Goal: Task Accomplishment & Management: Manage account settings

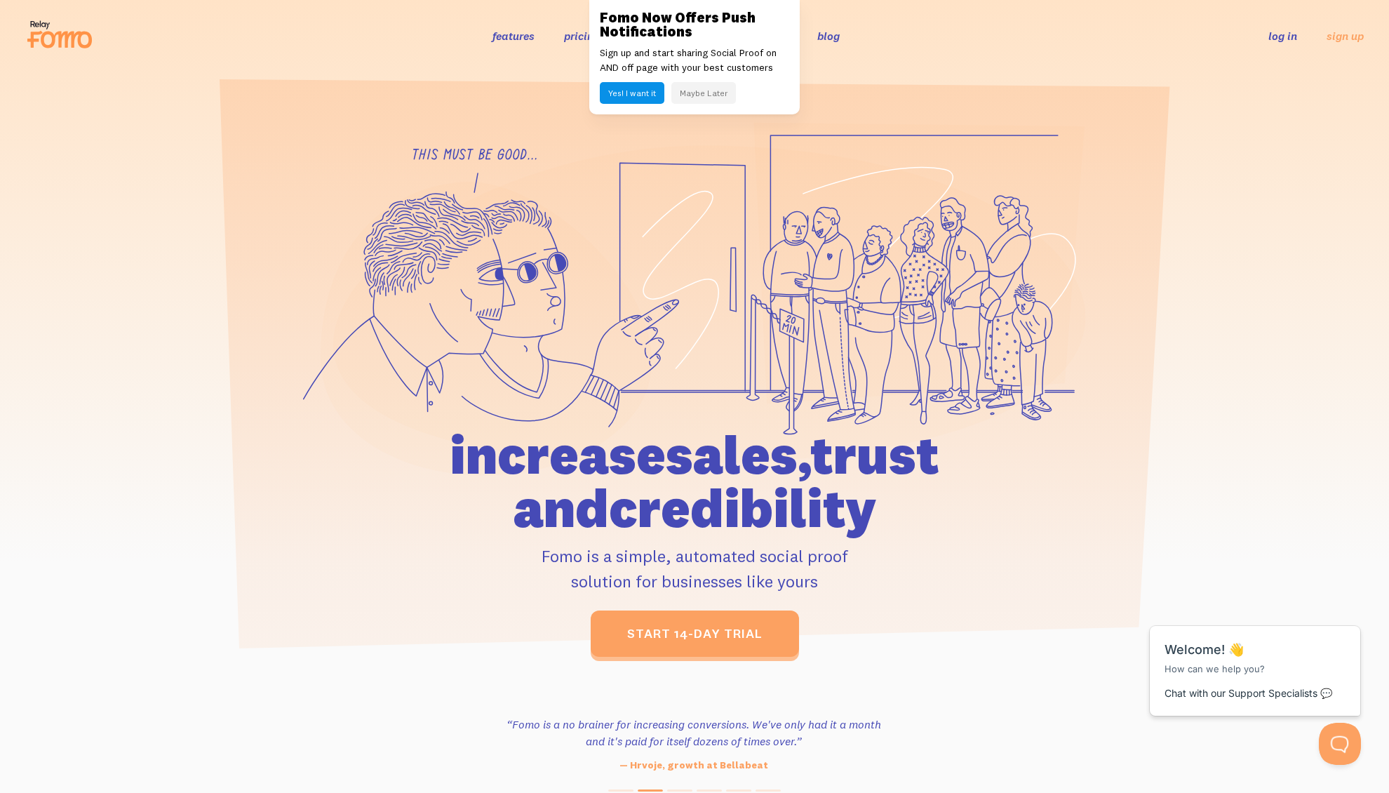
click at [945, 161] on icon at bounding box center [919, 263] width 330 height 281
click at [1286, 38] on link "log in" at bounding box center [1282, 36] width 29 height 14
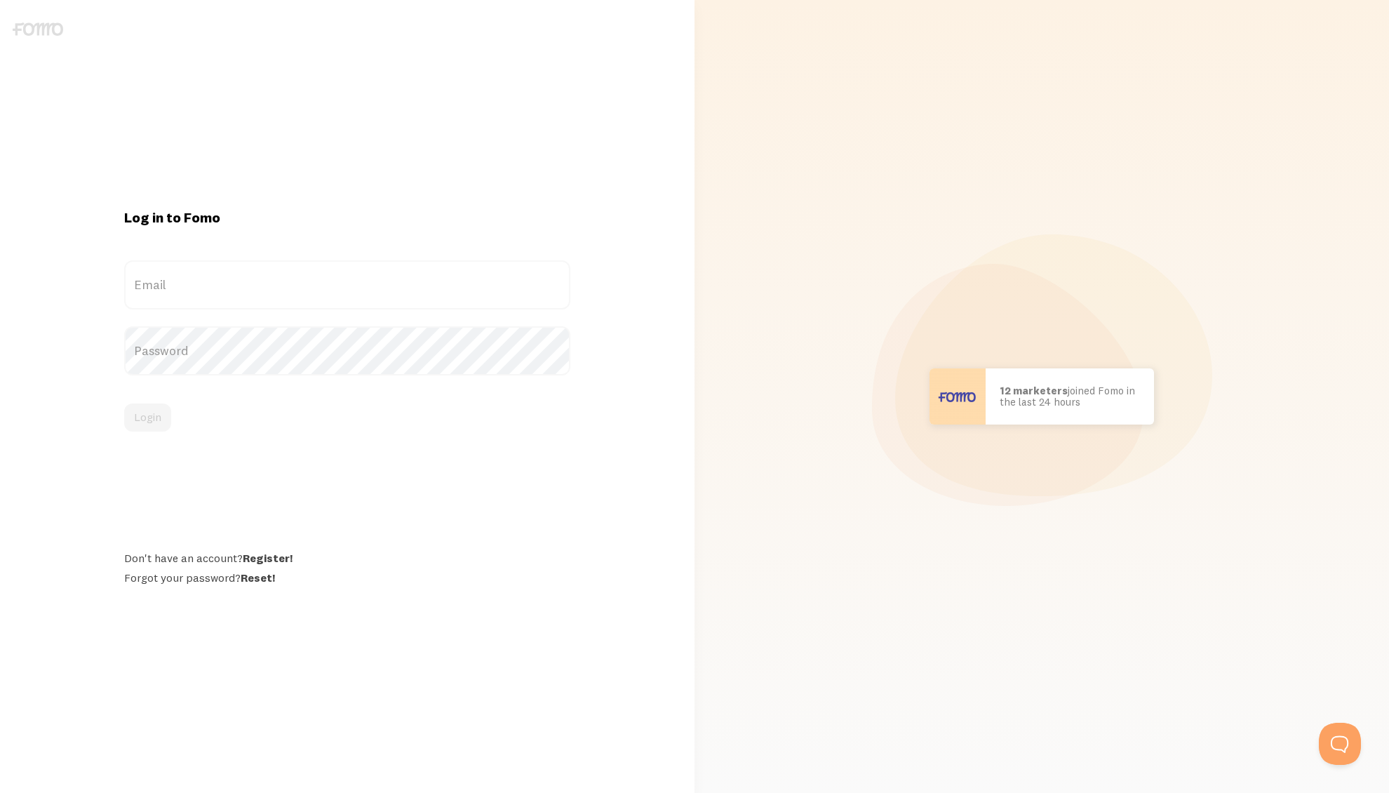
click at [178, 290] on label "Email" at bounding box center [347, 284] width 446 height 49
click at [178, 290] on input "Email" at bounding box center [347, 284] width 446 height 49
click at [340, 359] on label "Password" at bounding box center [347, 350] width 446 height 49
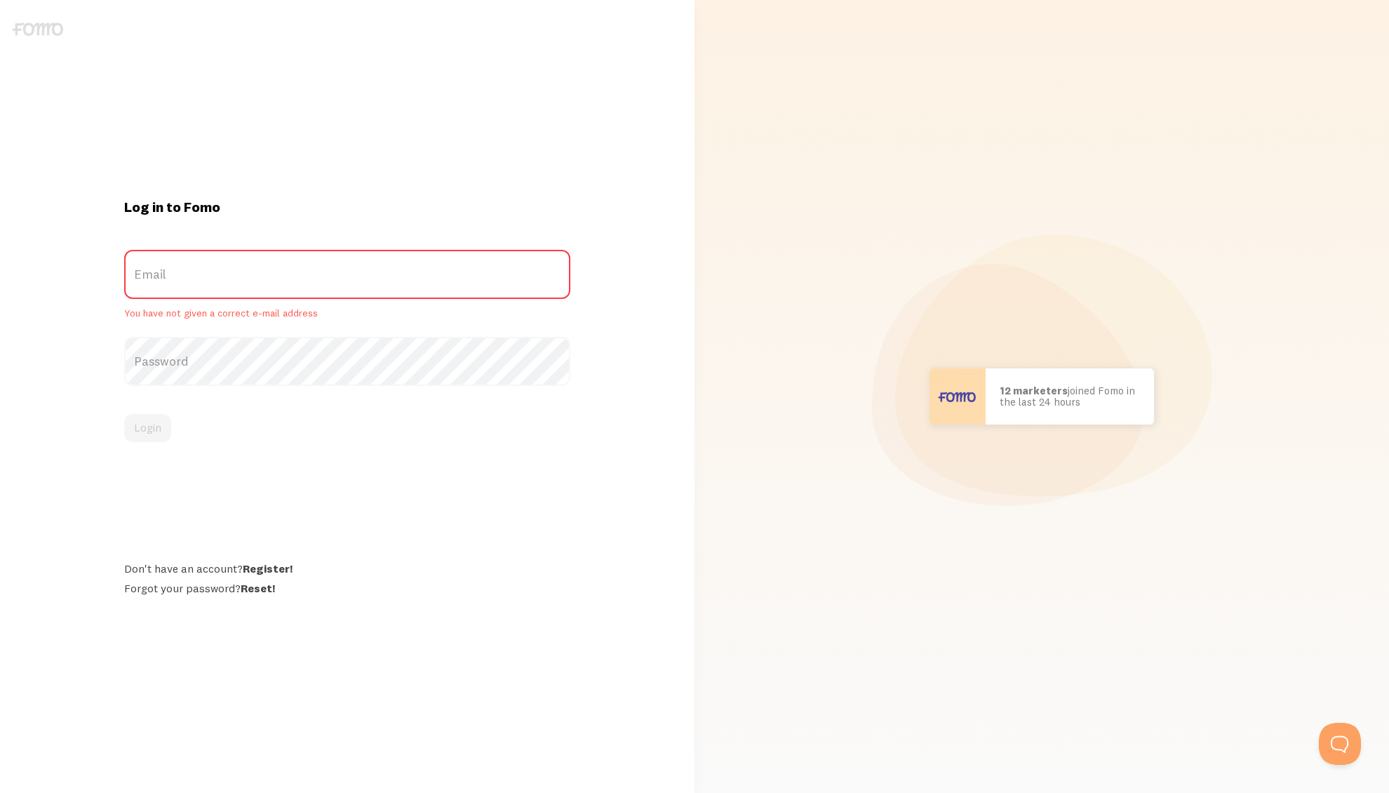
click at [288, 280] on label "Email" at bounding box center [347, 274] width 446 height 49
click at [288, 280] on input "Email" at bounding box center [347, 274] width 446 height 49
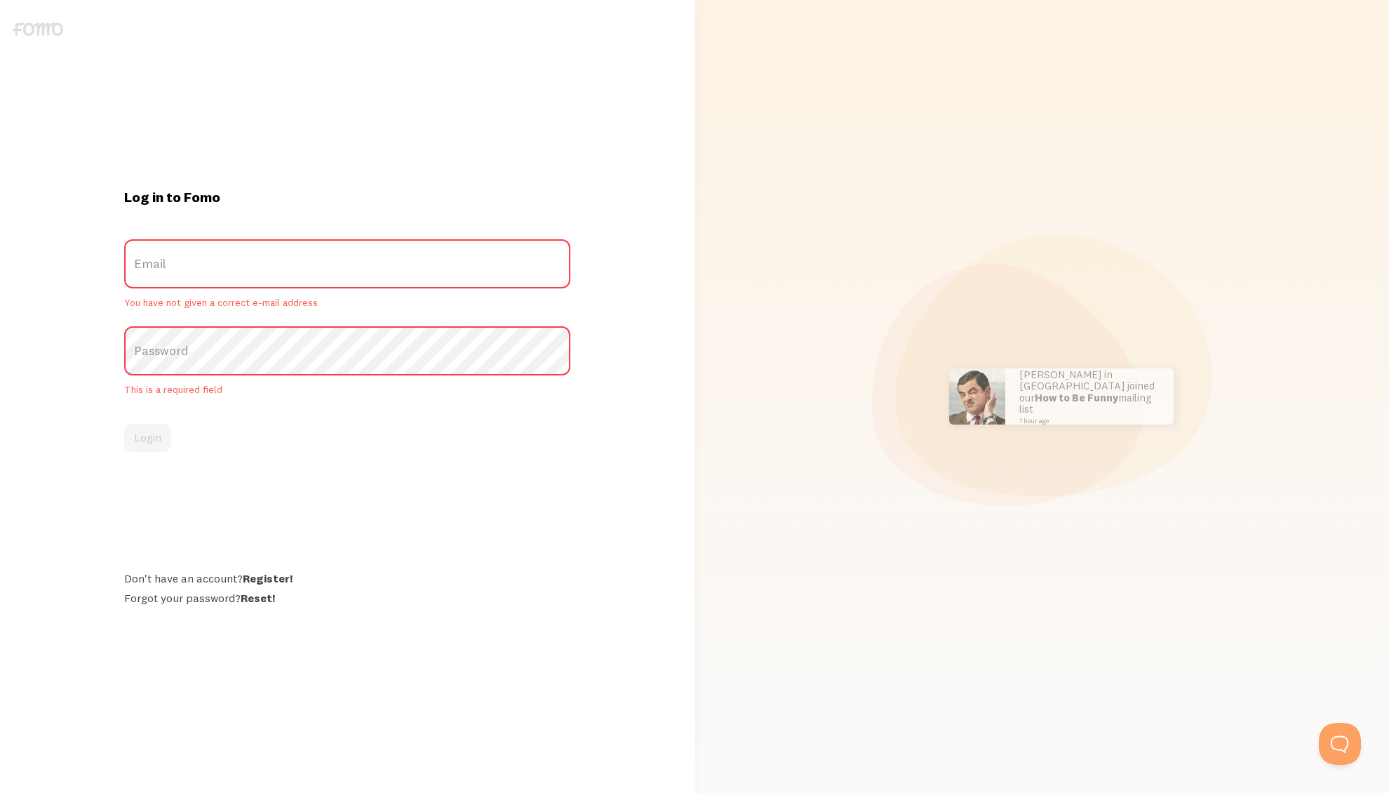
click at [330, 268] on label "Email" at bounding box center [347, 263] width 446 height 49
click at [330, 268] on input "Email" at bounding box center [347, 263] width 446 height 49
paste input "charles.mcdowell@wesley.com"
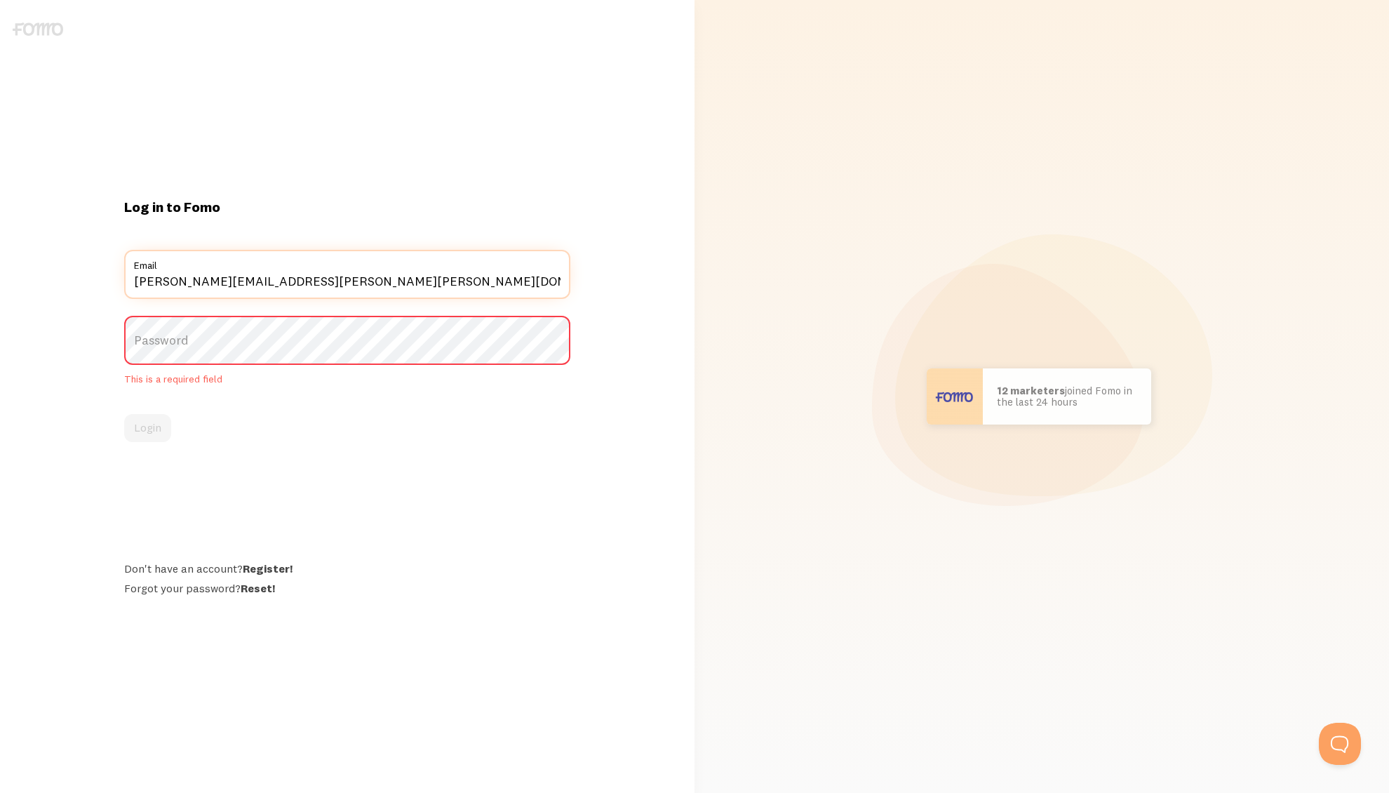
type input "charles.mcdowell@wesley.com"
click at [322, 342] on label "Password" at bounding box center [347, 340] width 446 height 49
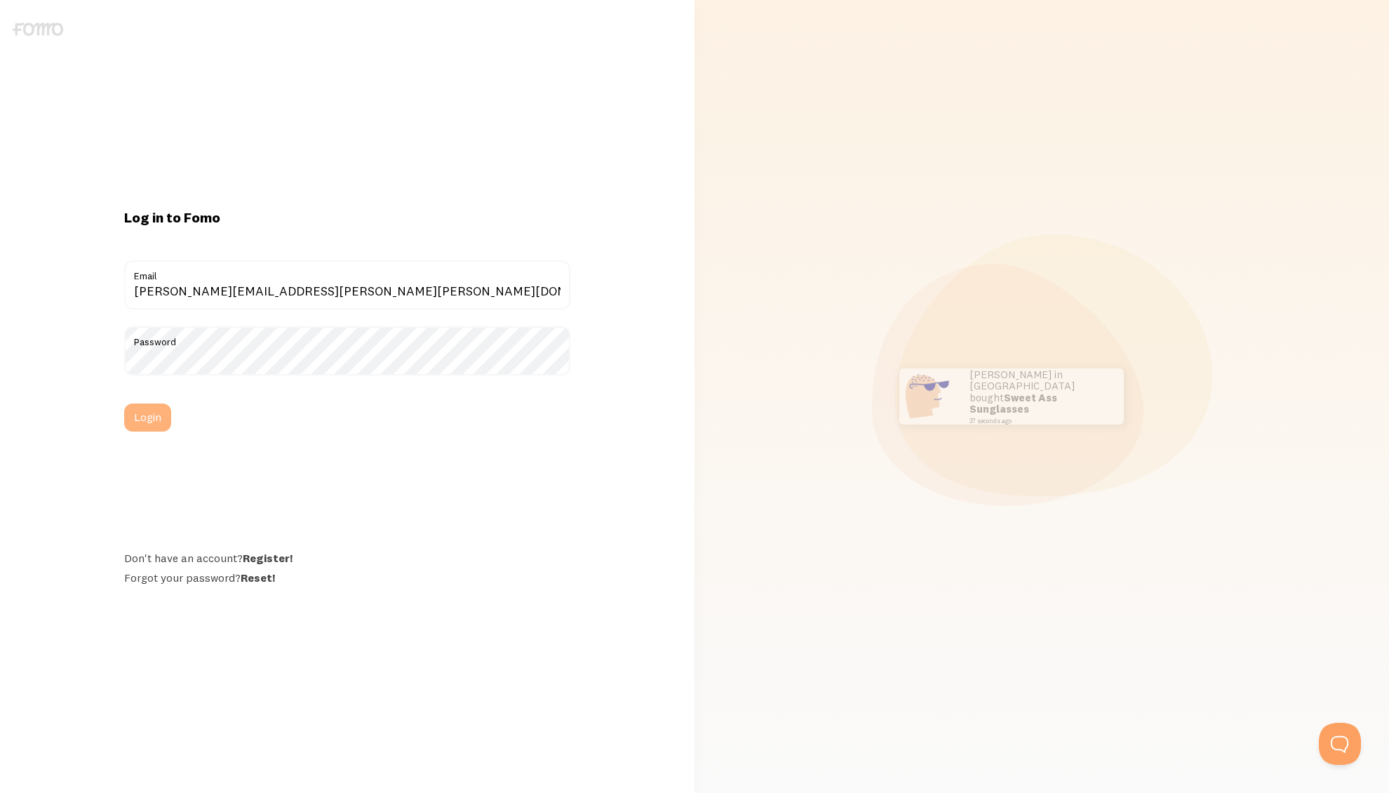
click at [156, 415] on button "Login" at bounding box center [147, 417] width 47 height 28
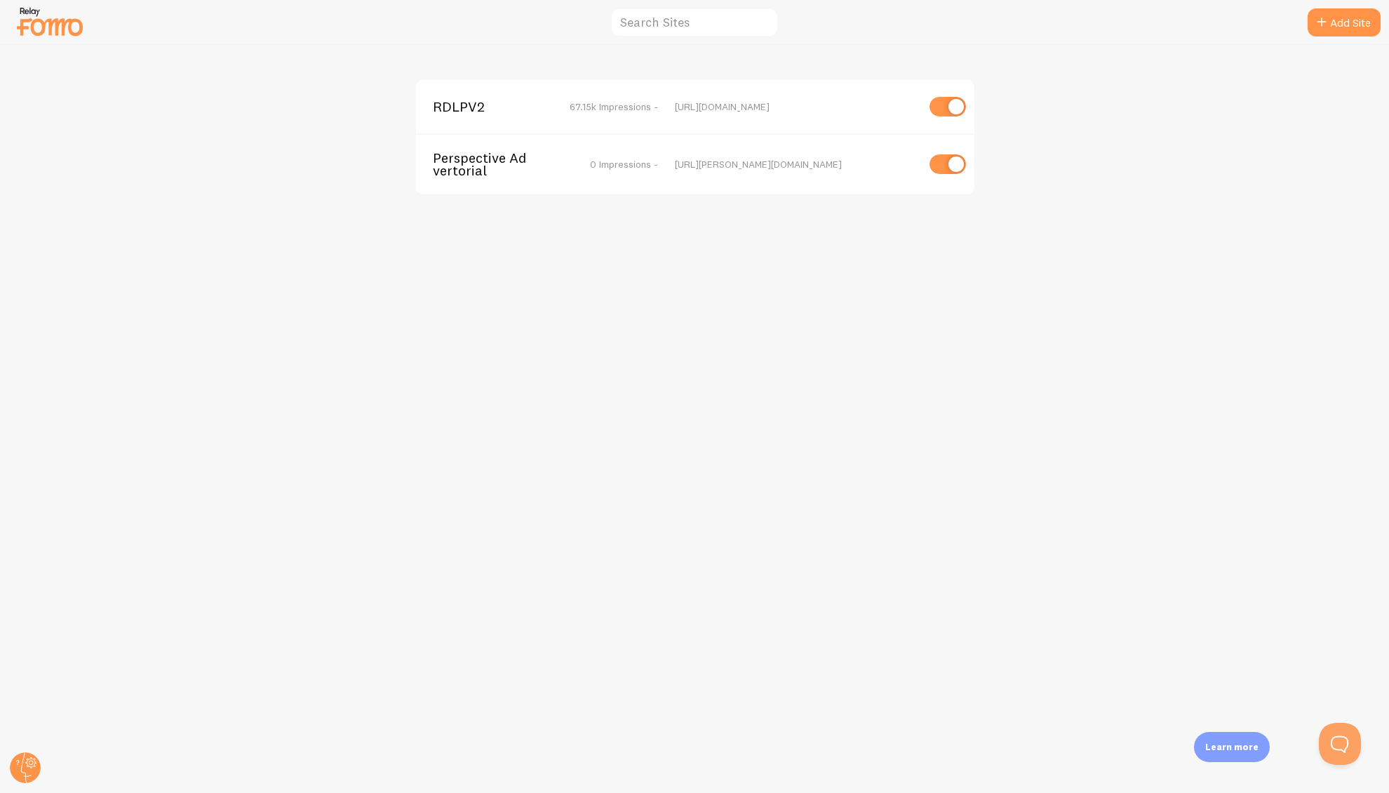
click at [471, 105] on span "RDLPV2" at bounding box center [489, 106] width 113 height 13
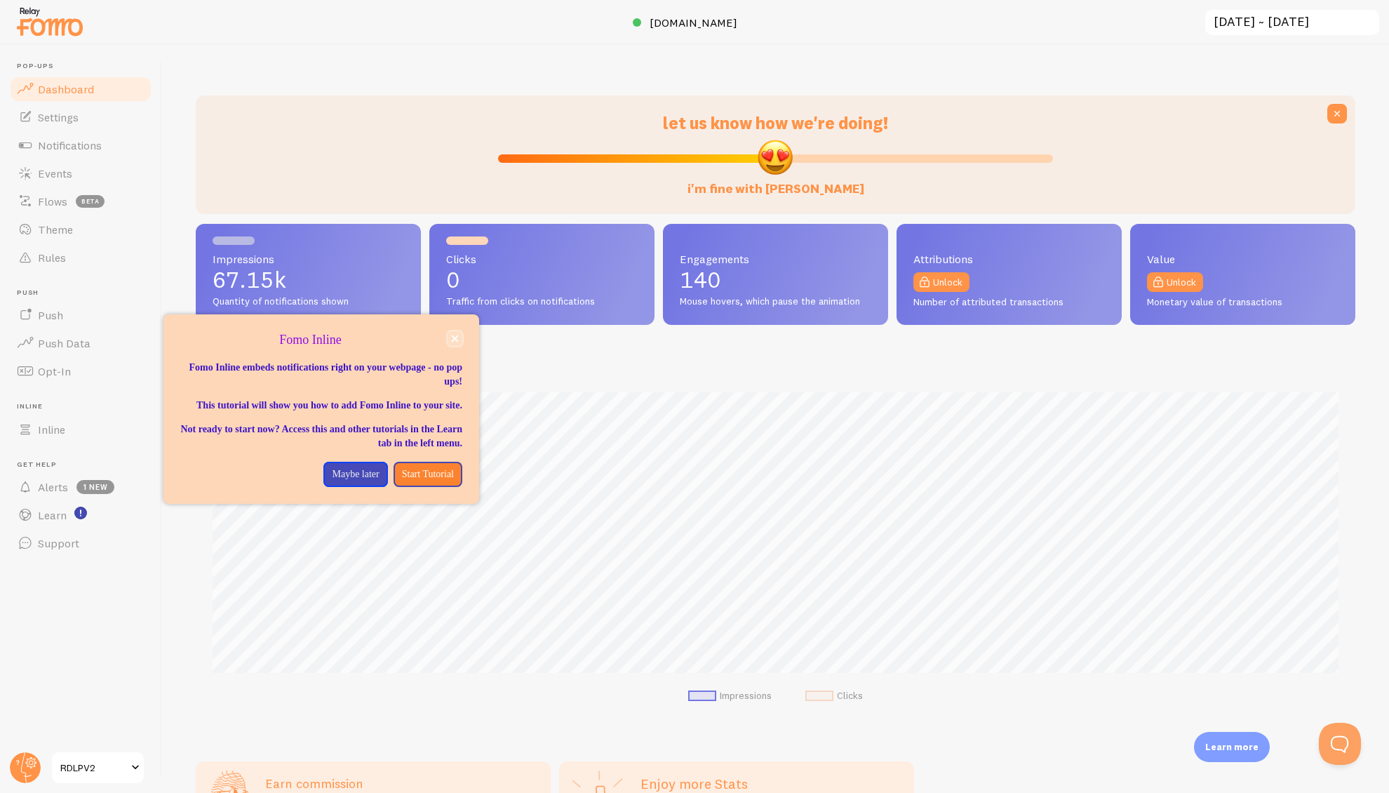
click at [459, 338] on button "close," at bounding box center [454, 338] width 15 height 15
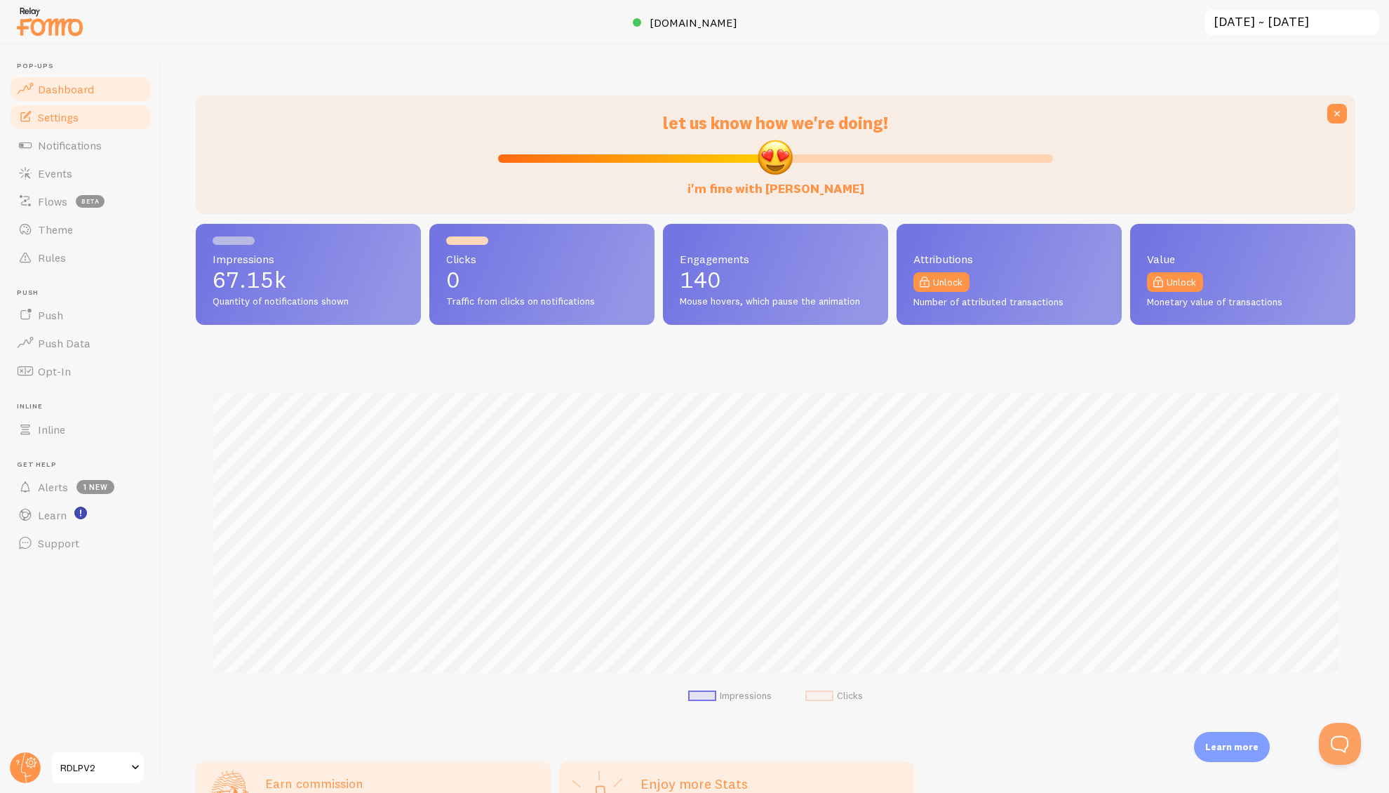
click at [76, 122] on span "Settings" at bounding box center [58, 117] width 41 height 14
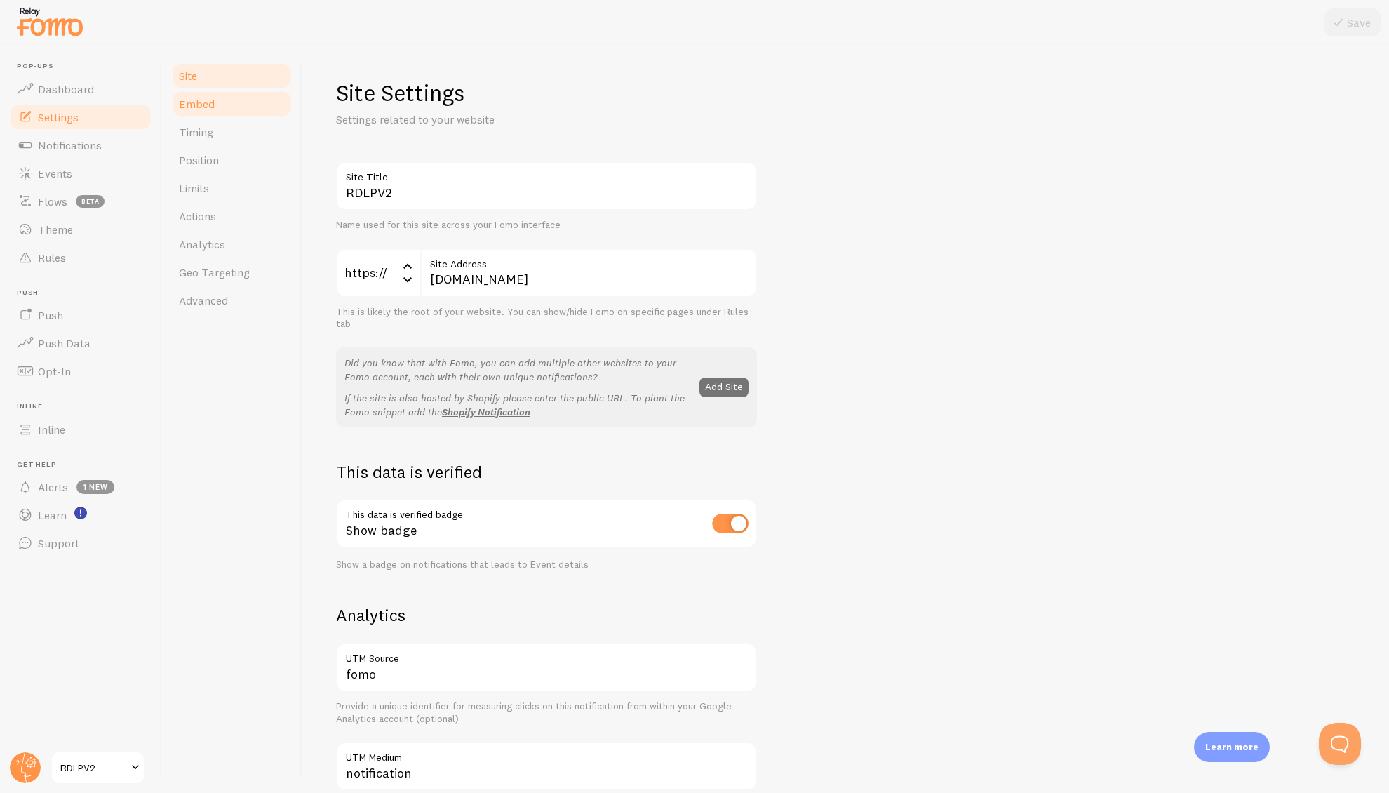
click at [216, 109] on link "Embed" at bounding box center [231, 104] width 123 height 28
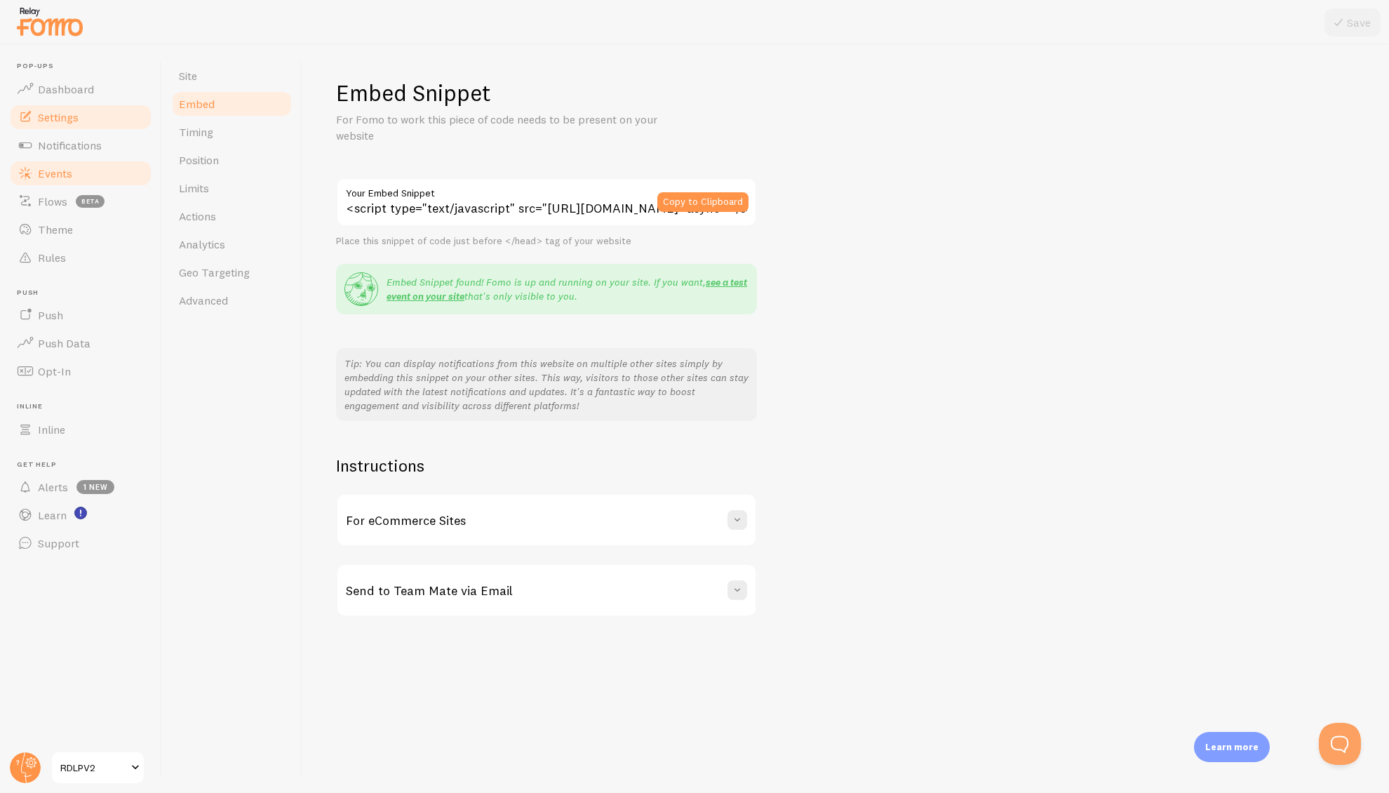
click at [77, 176] on link "Events" at bounding box center [80, 173] width 144 height 28
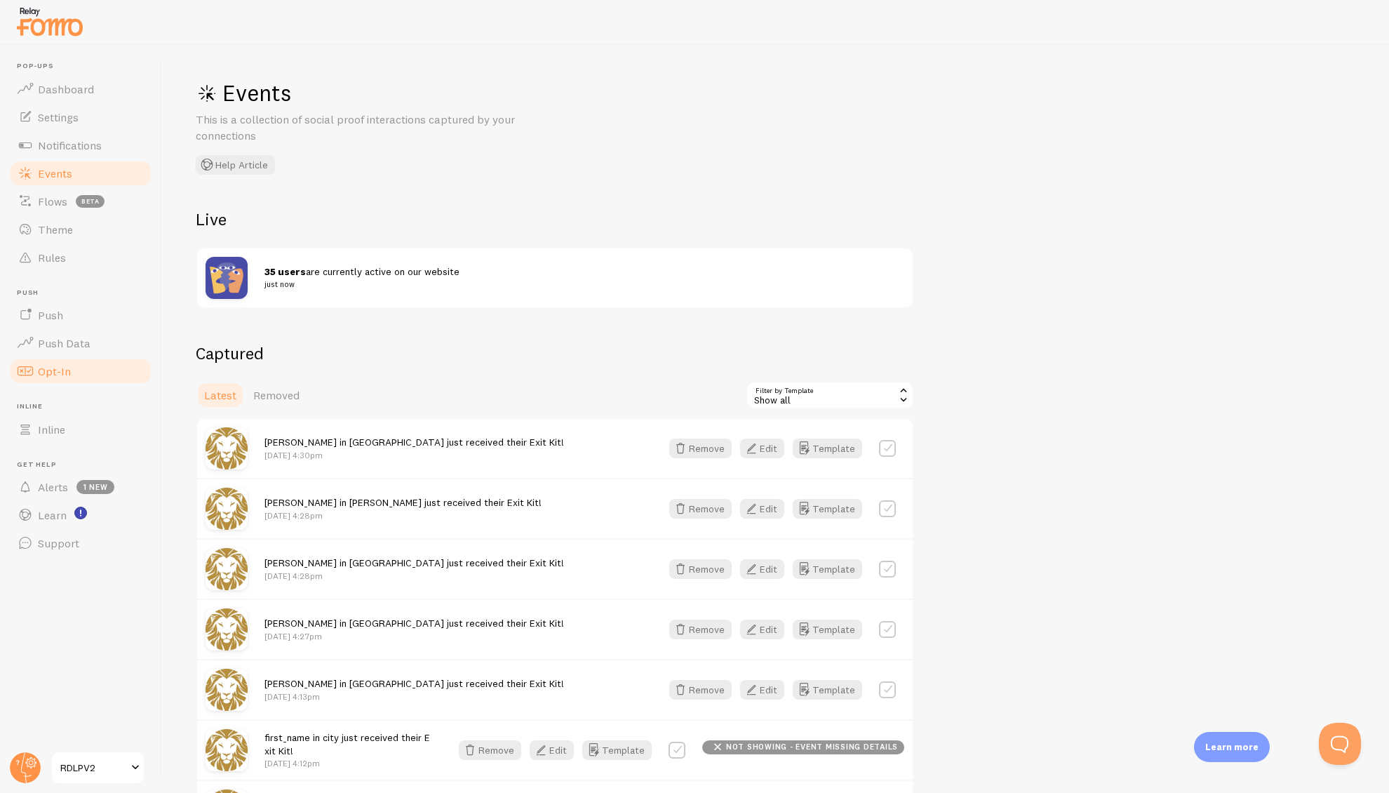
click at [63, 375] on span "Opt-In" at bounding box center [54, 371] width 33 height 14
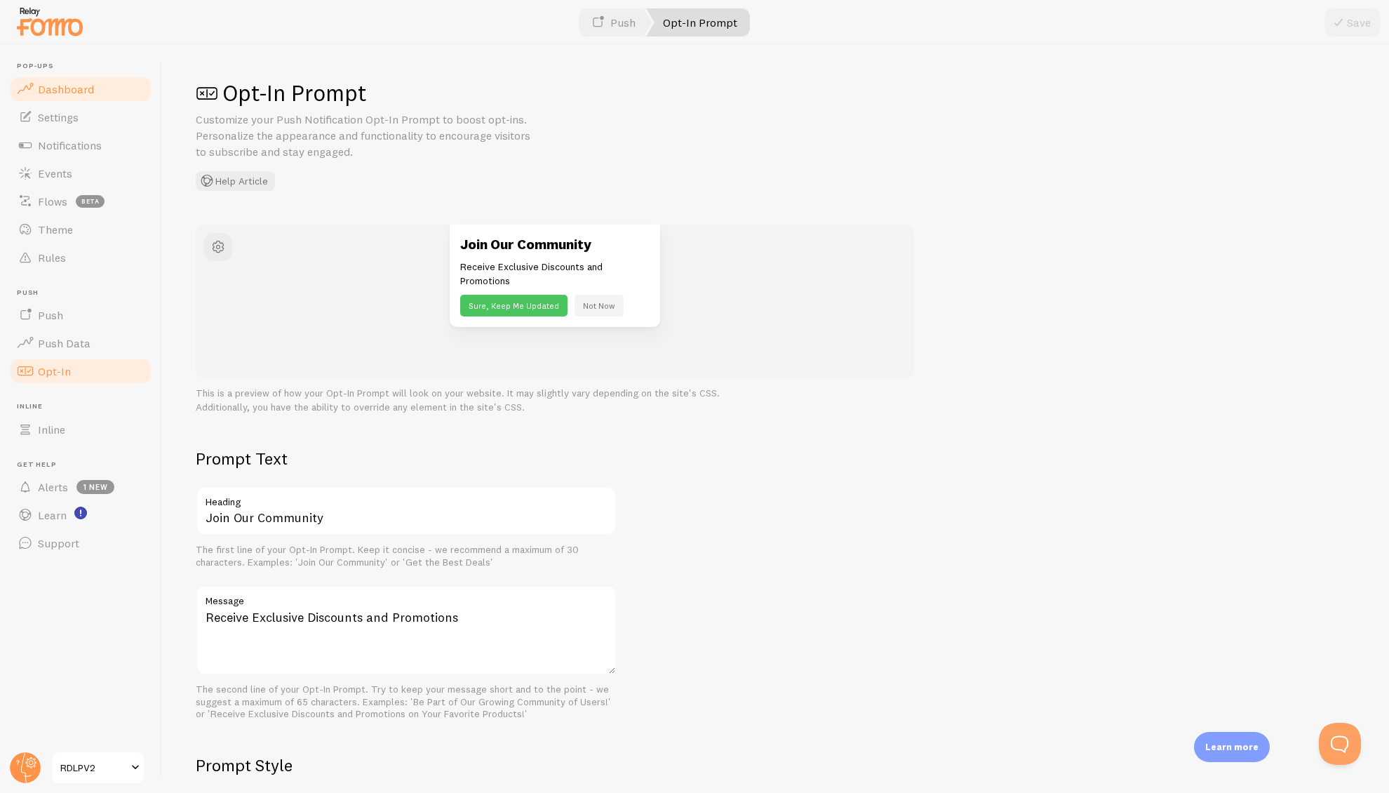
click at [68, 91] on span "Dashboard" at bounding box center [66, 89] width 56 height 14
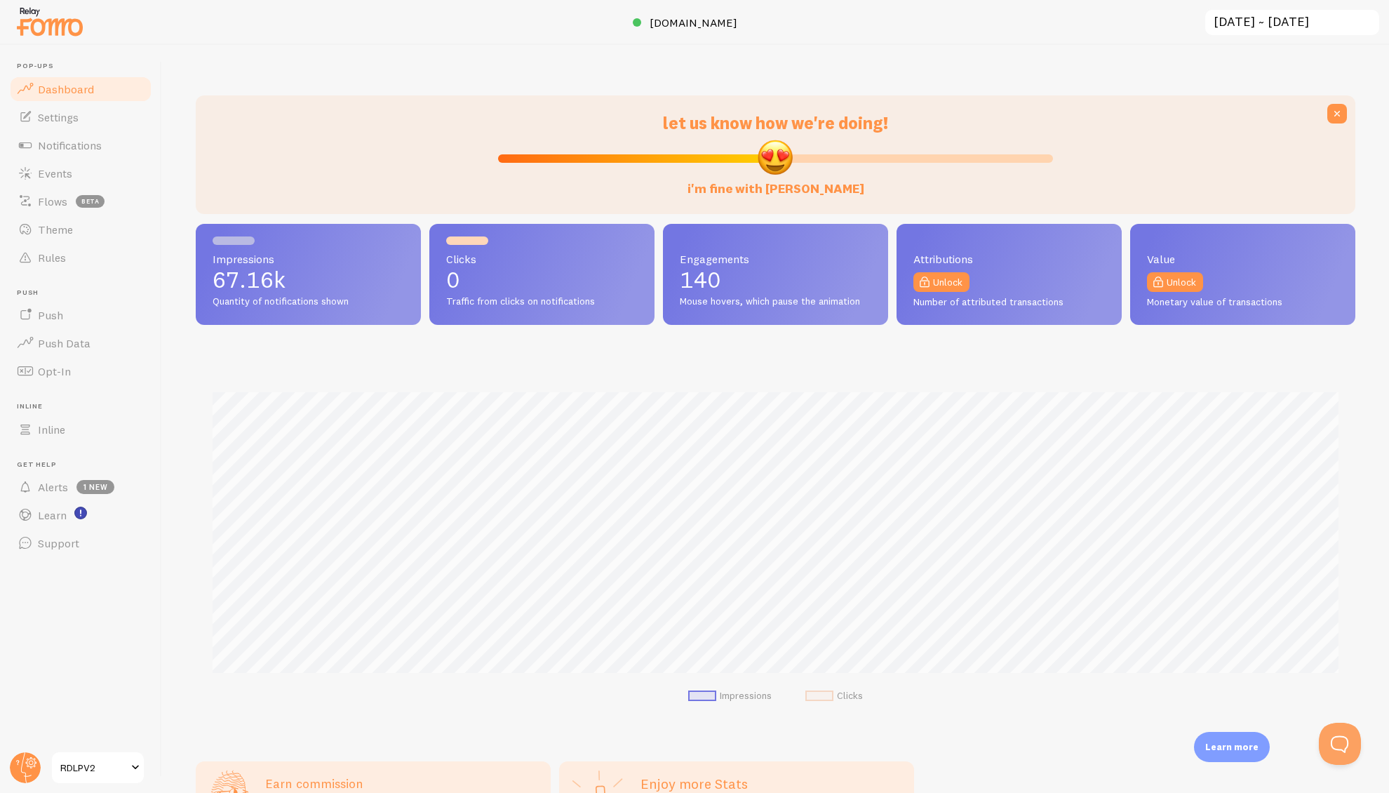
scroll to position [368, 1159]
click at [1337, 115] on icon at bounding box center [1337, 114] width 14 height 14
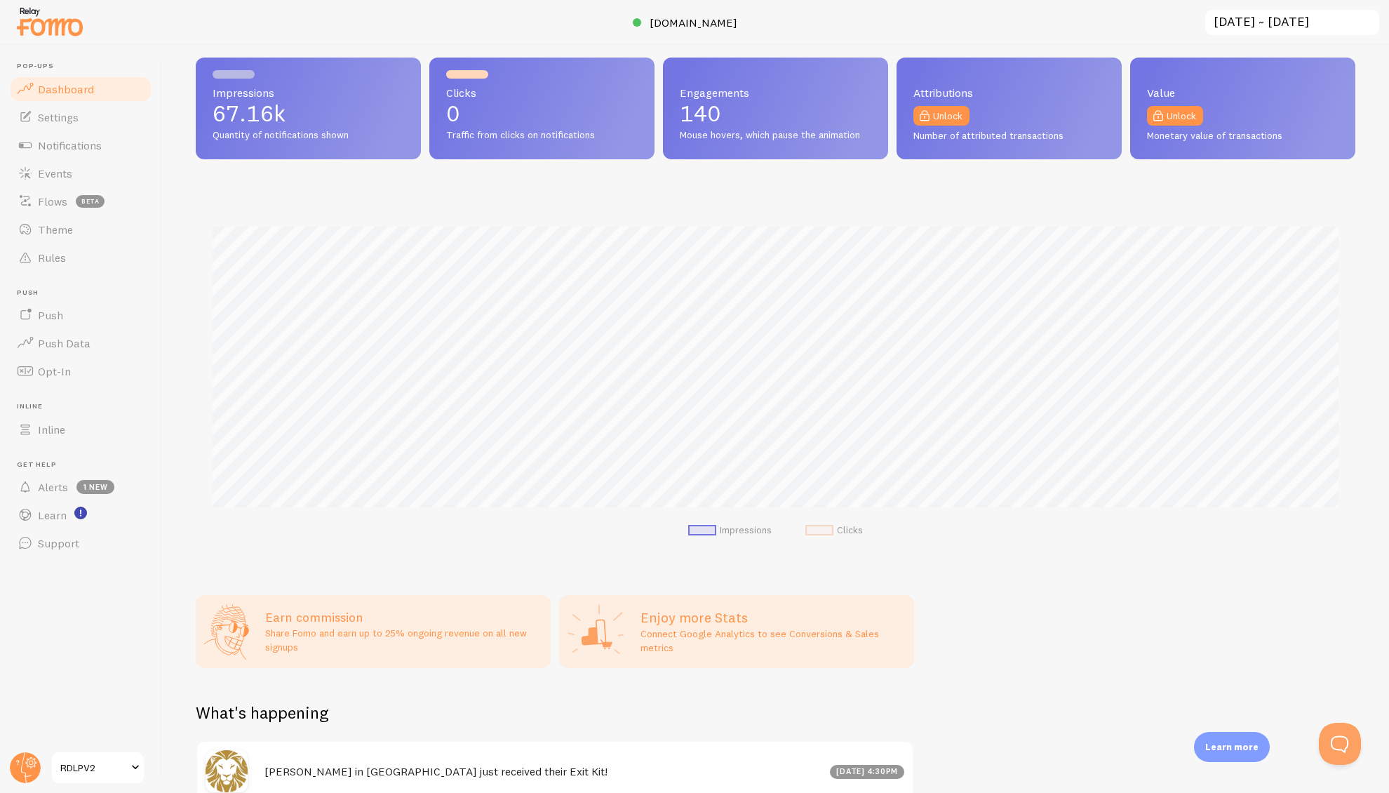
scroll to position [0, 0]
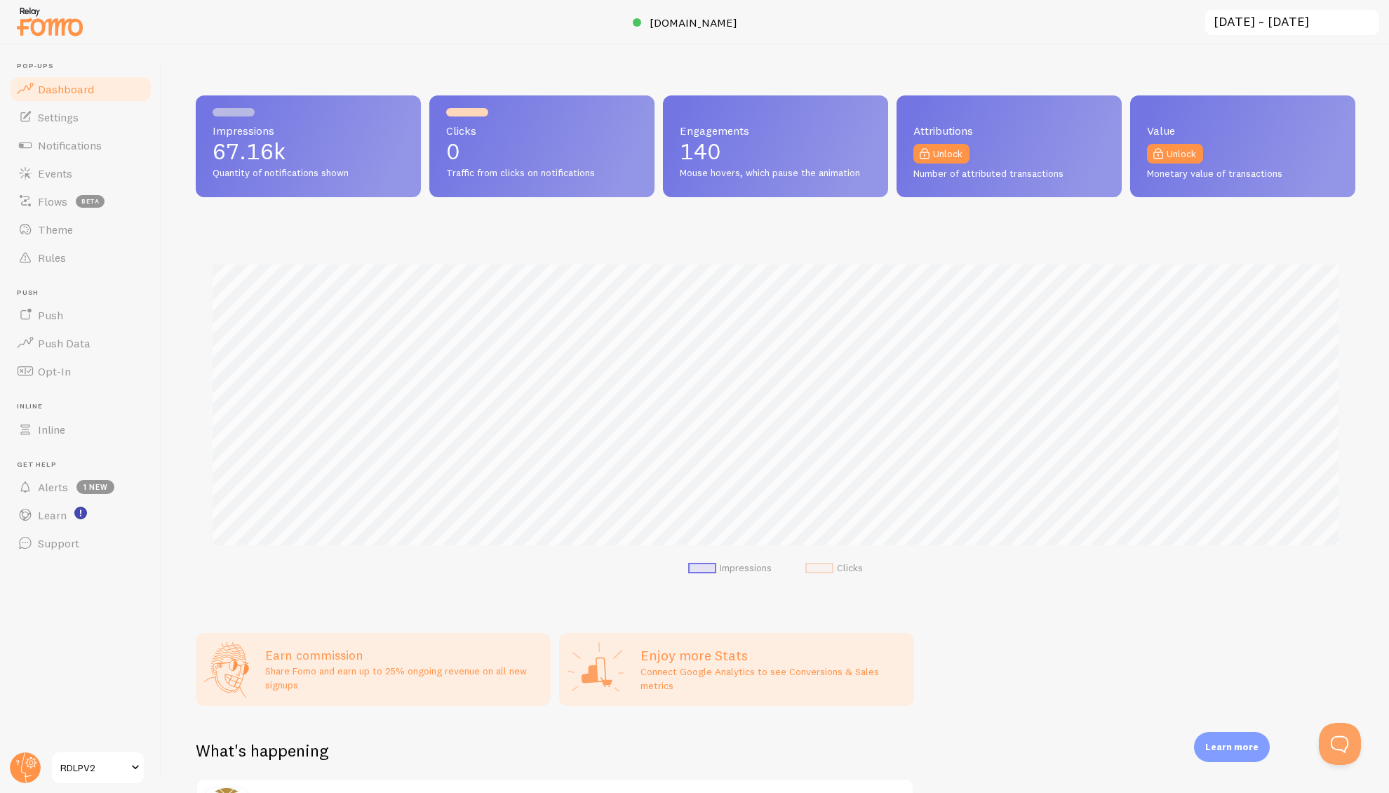
click at [54, 32] on img at bounding box center [50, 22] width 70 height 36
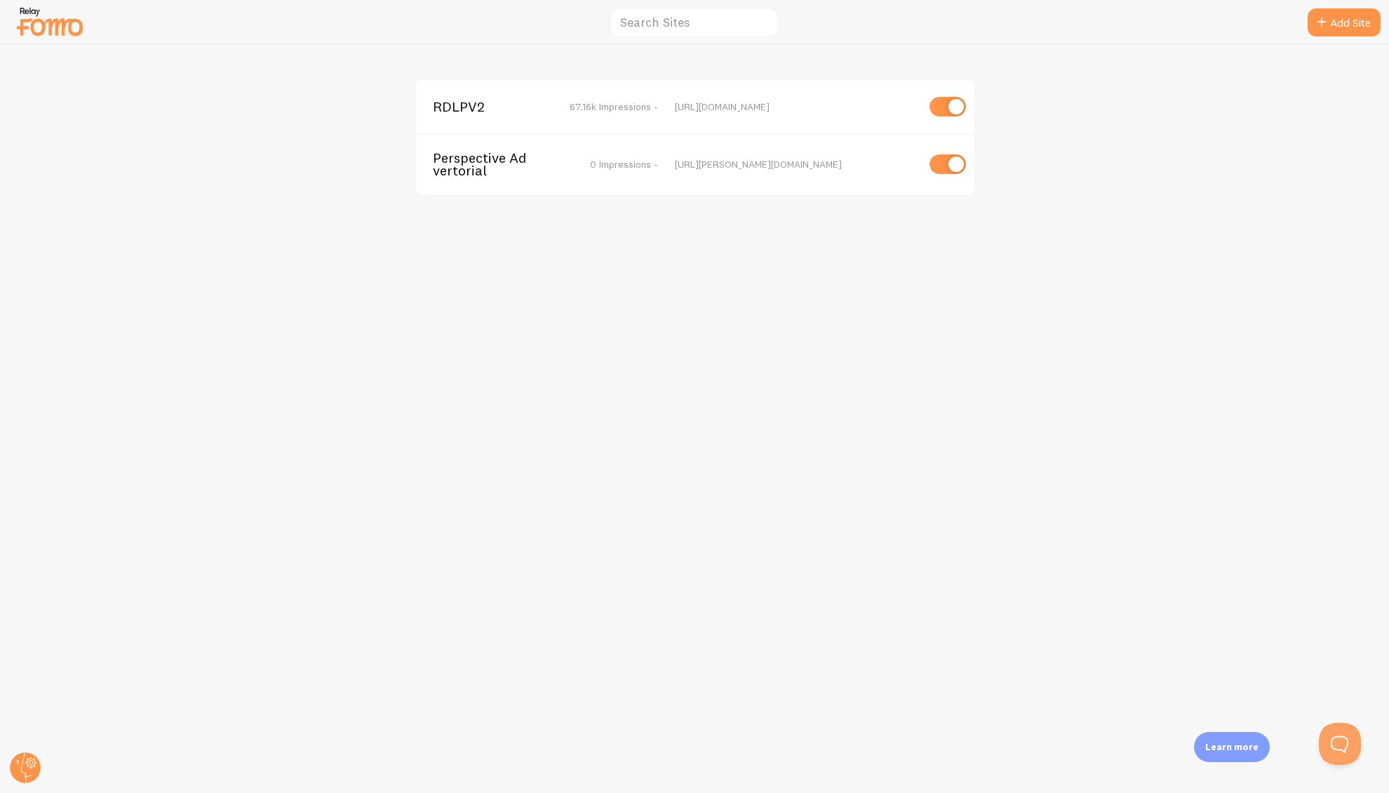
click at [464, 102] on span "RDLPV2" at bounding box center [489, 106] width 113 height 13
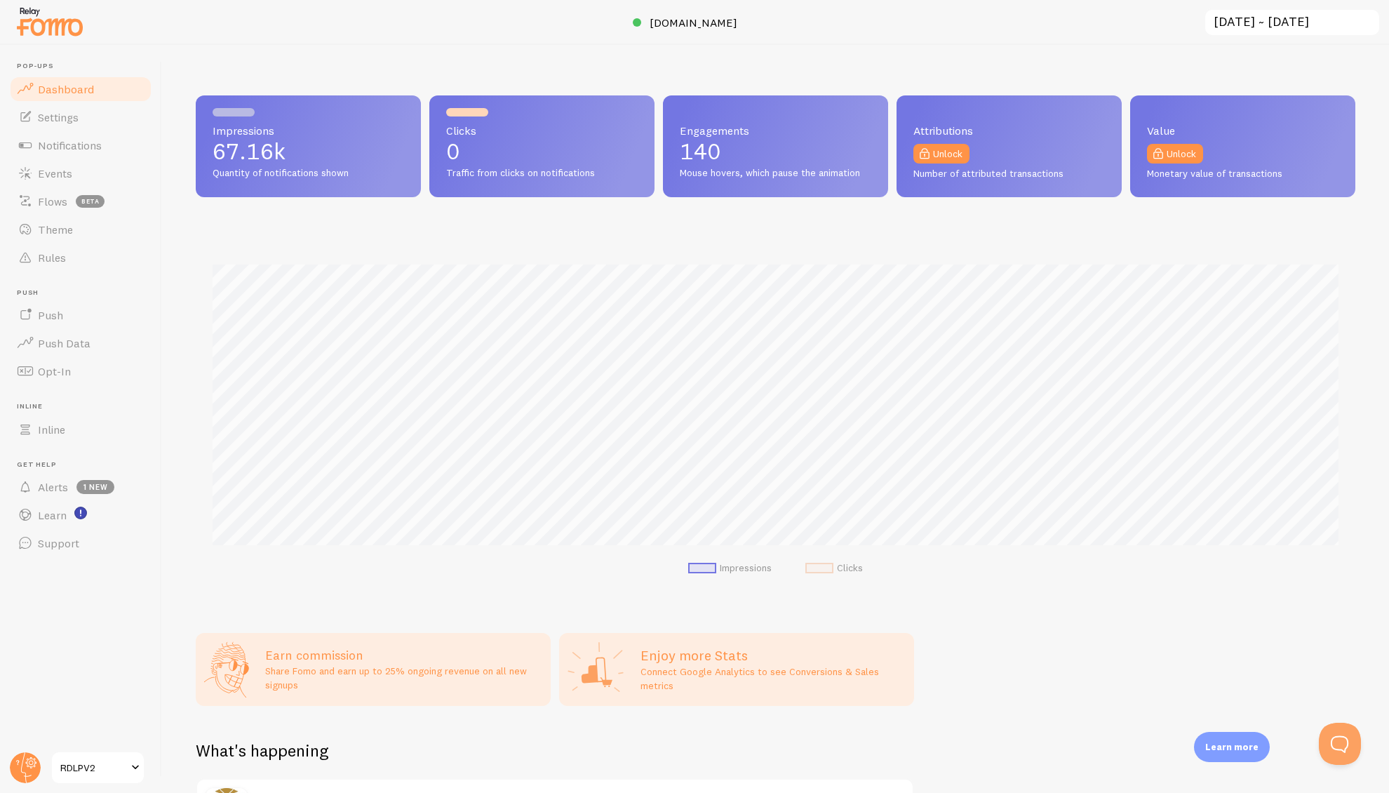
scroll to position [368, 1159]
click at [59, 115] on span "Settings" at bounding box center [58, 117] width 41 height 14
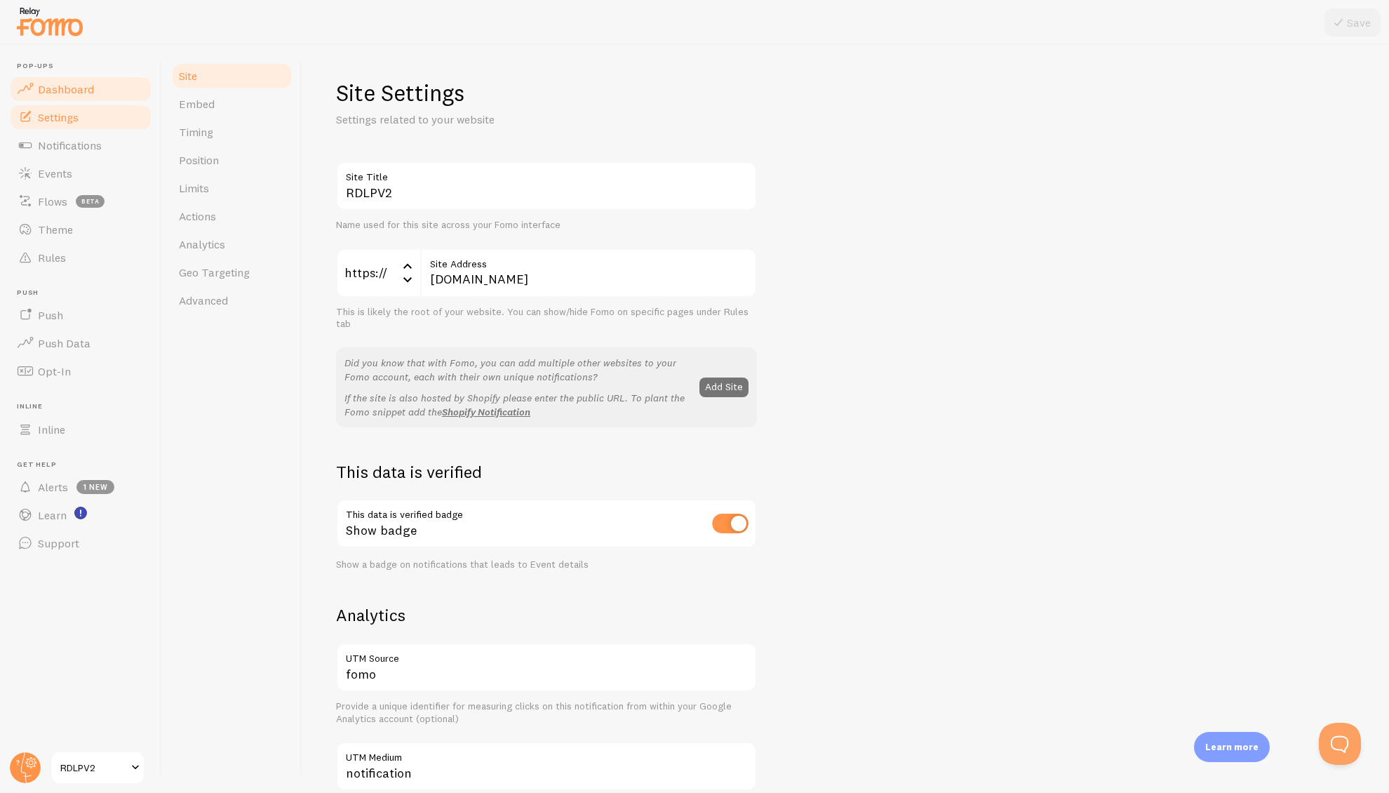
click at [73, 86] on span "Dashboard" at bounding box center [66, 89] width 56 height 14
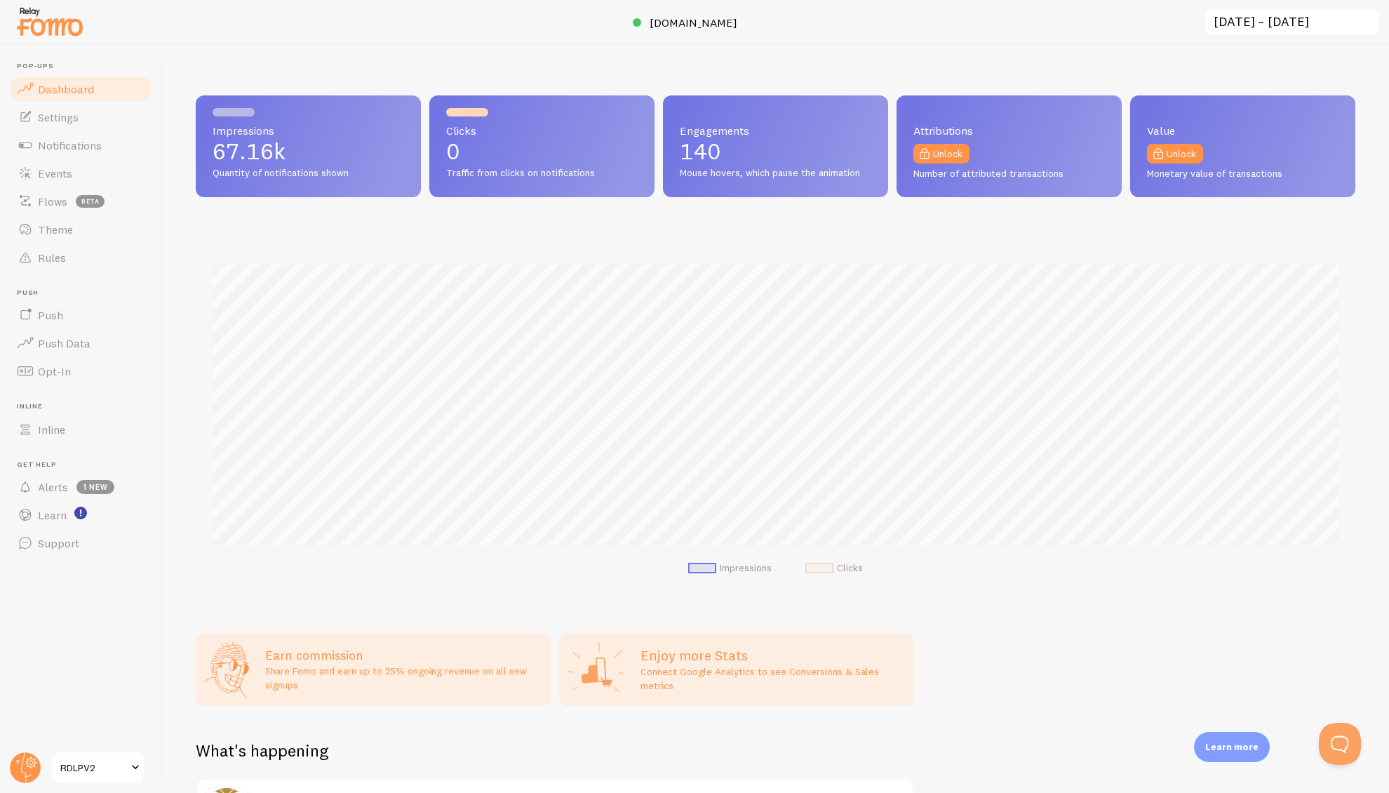
scroll to position [368, 1159]
click at [74, 126] on link "Settings" at bounding box center [80, 117] width 144 height 28
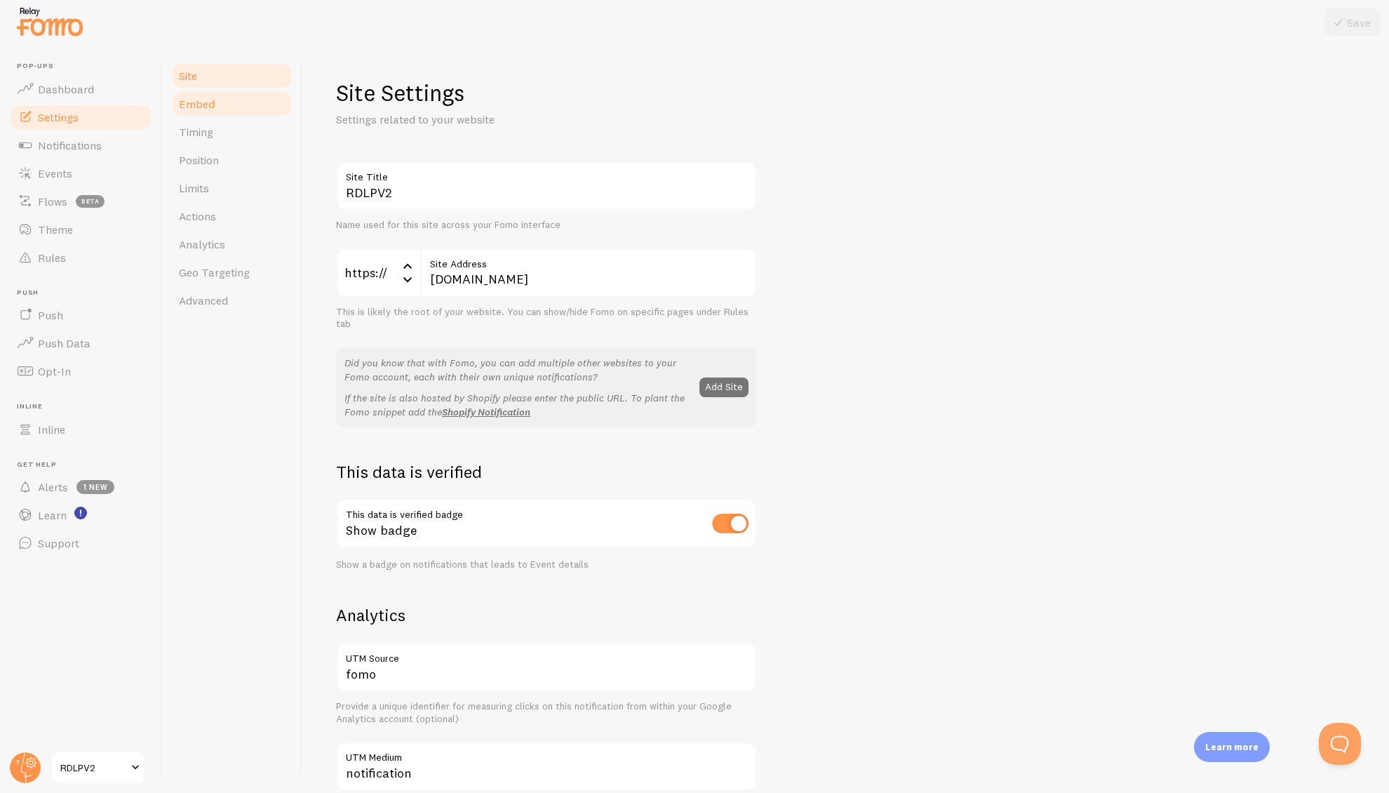
click at [207, 110] on span "Embed" at bounding box center [197, 104] width 36 height 14
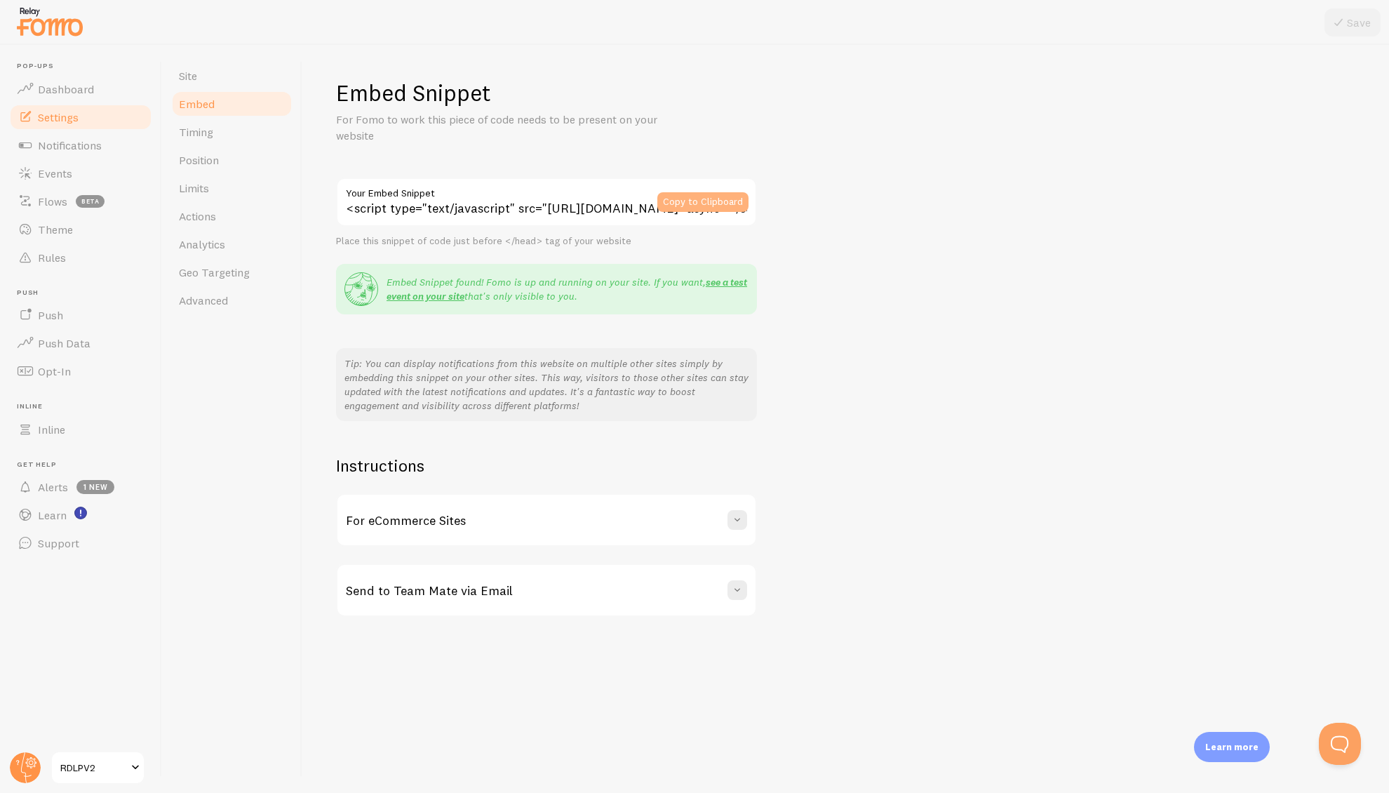
click at [689, 199] on button "Copy to Clipboard" at bounding box center [702, 202] width 91 height 20
click at [47, 32] on img at bounding box center [50, 22] width 70 height 36
